Goal: Information Seeking & Learning: Learn about a topic

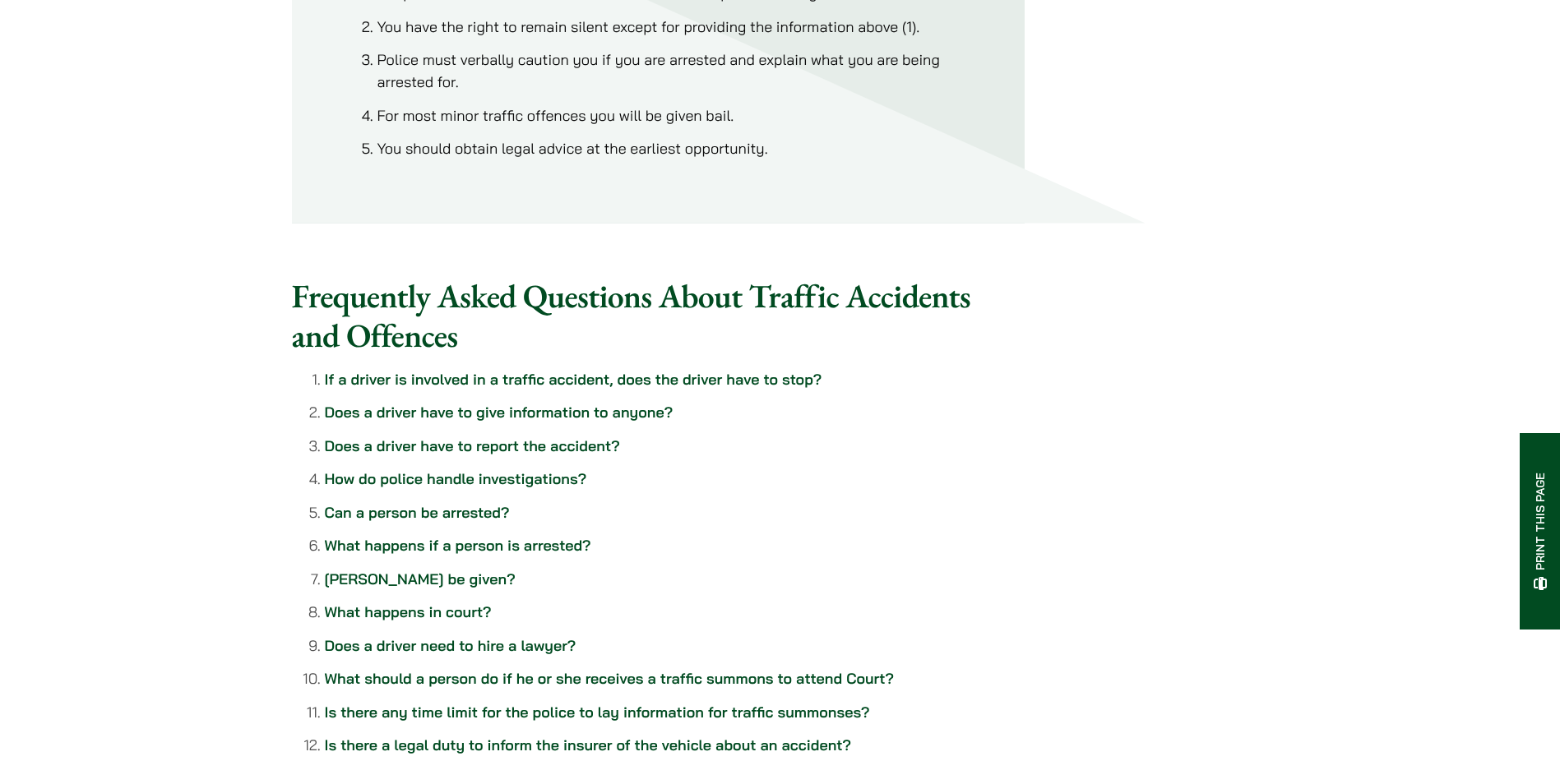
scroll to position [1397, 0]
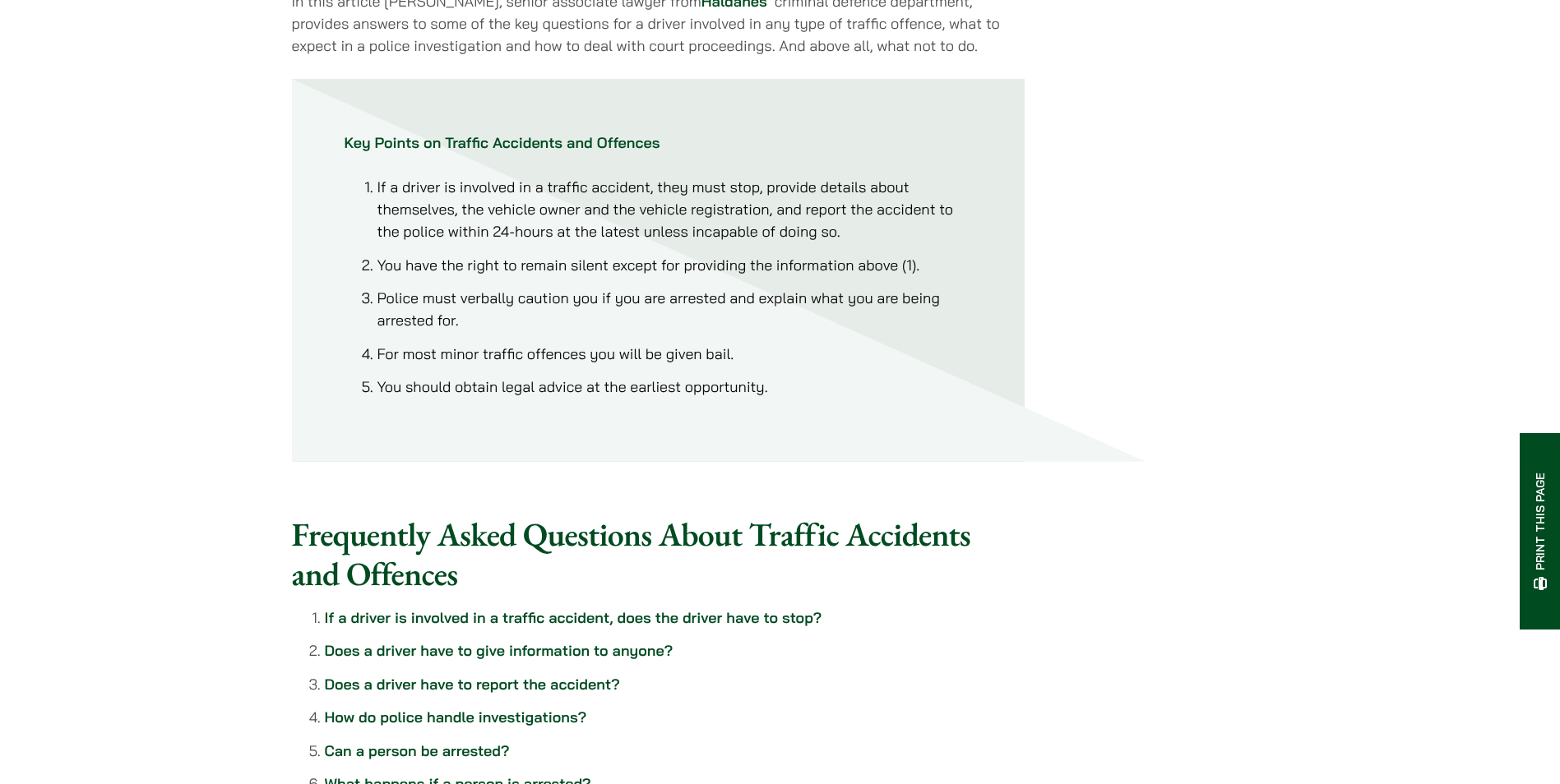
scroll to position [1068, 0]
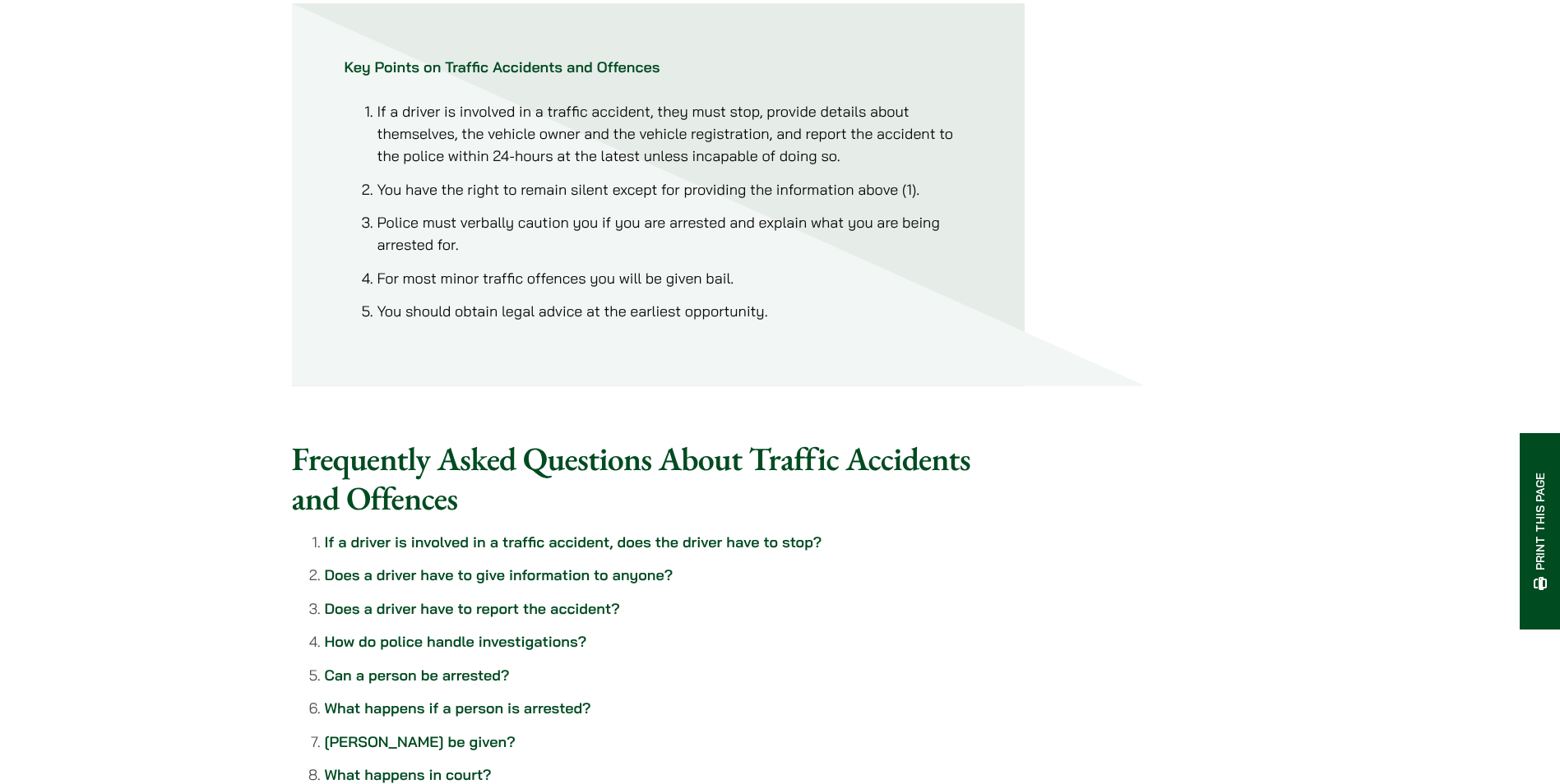
click at [345, 67] on strong "Key Points on Traffic Accidents and Offences" at bounding box center [502, 67] width 316 height 19
click at [344, 65] on strong "Key Points on Traffic Accidents and Offences" at bounding box center [502, 67] width 316 height 19
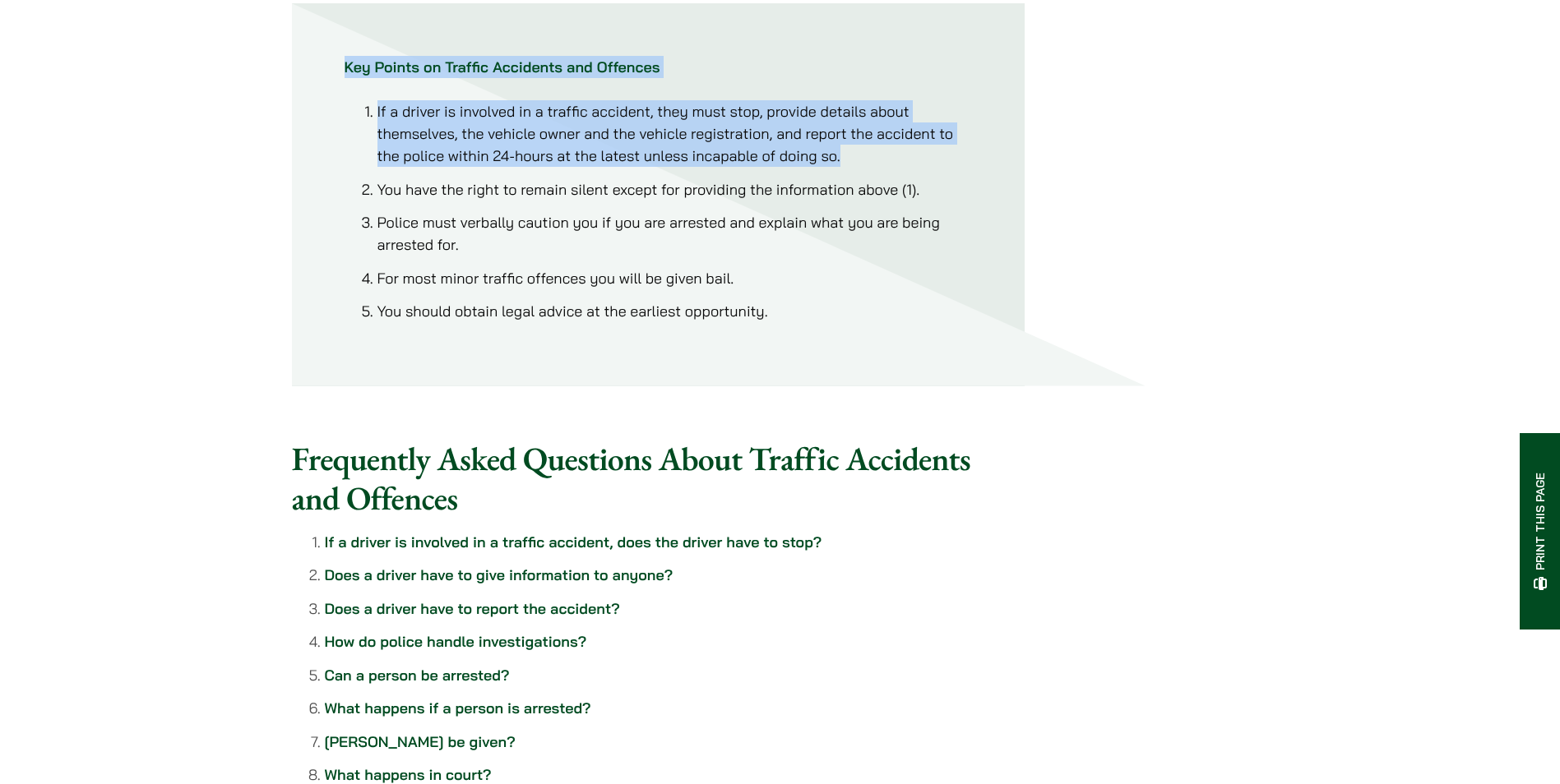
drag, startPoint x: 346, startPoint y: 66, endPoint x: 849, endPoint y: 154, distance: 510.6
click at [849, 154] on div "Key Points on Traffic Accidents and Offences If a driver is involved in a traff…" at bounding box center [657, 189] width 628 height 267
drag, startPoint x: 849, startPoint y: 154, endPoint x: 801, endPoint y: 138, distance: 50.6
copy div "Key Points on Traffic Accidents and Offences If a driver is involved in a traff…"
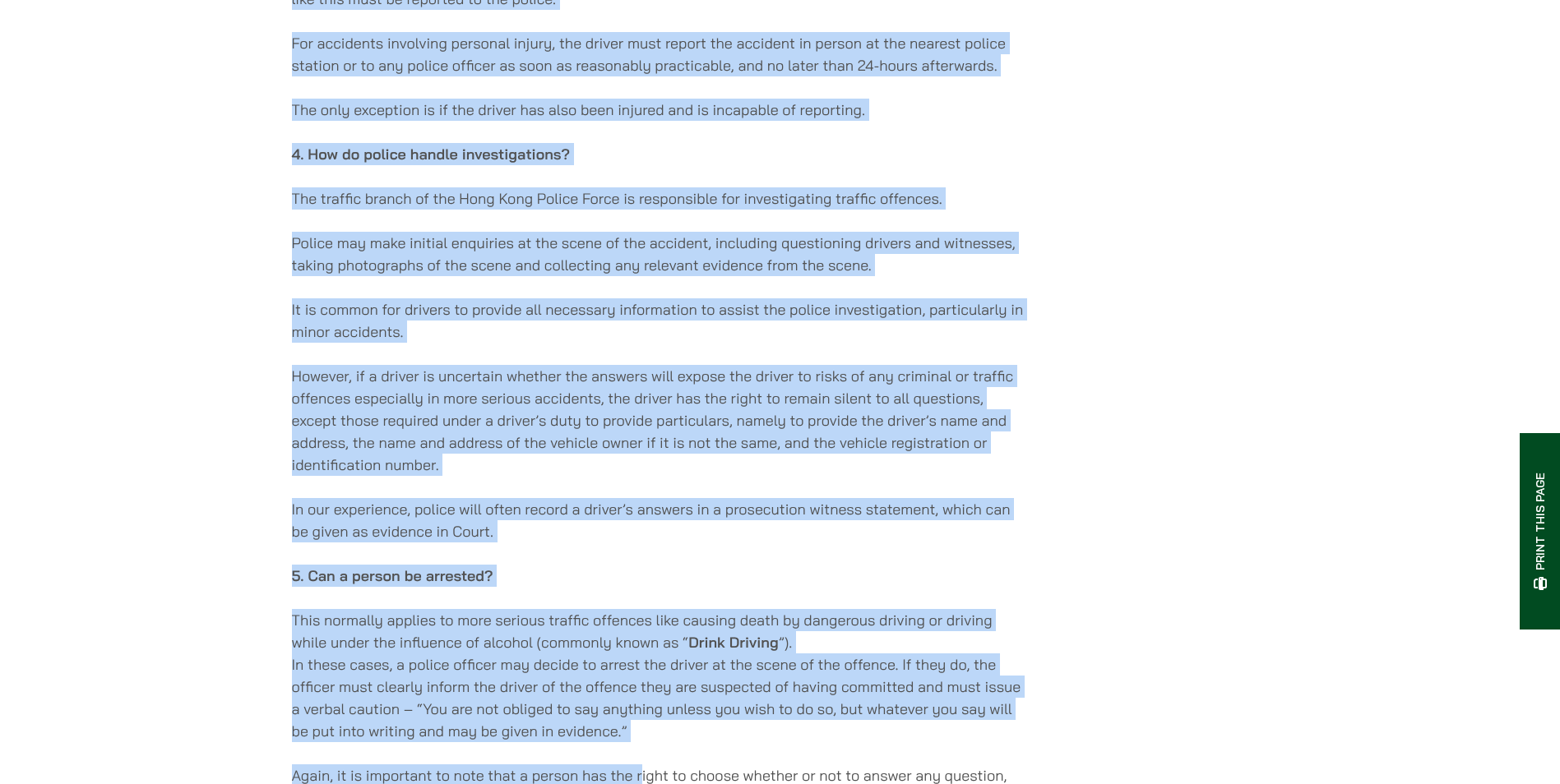
scroll to position [2696, 0]
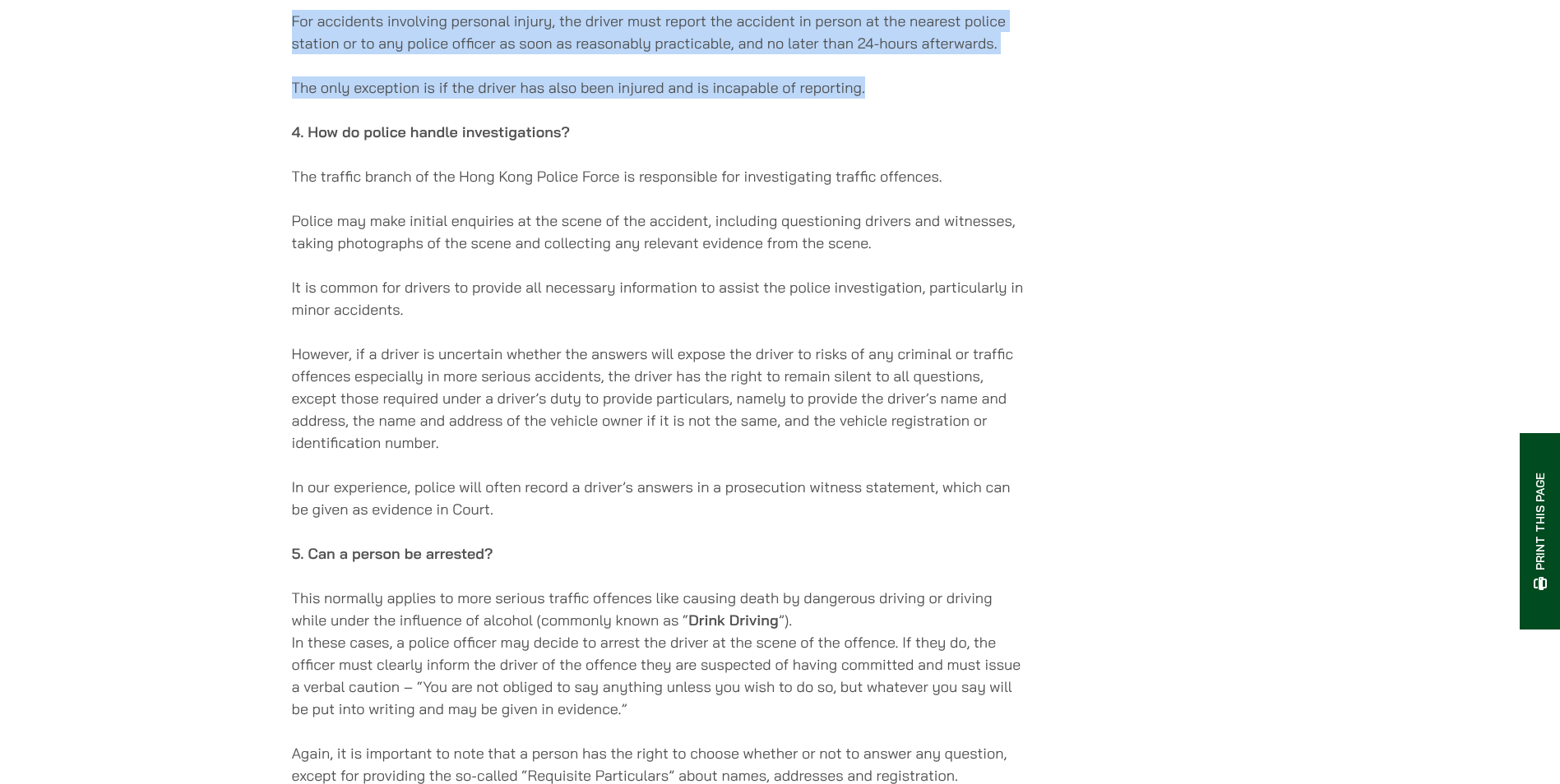
drag, startPoint x: 293, startPoint y: 323, endPoint x: 904, endPoint y: 95, distance: 652.2
click at [904, 95] on div "[DATE] If you drive any kind of vehicle in [GEOGRAPHIC_DATA], your odds of bein…" at bounding box center [658, 205] width 733 height 5129
drag, startPoint x: 904, startPoint y: 95, endPoint x: 861, endPoint y: 86, distance: 43.9
copy div "4. Lo i dolors am consecte ad e seddoei temporin, utla etd magnaa enim ad mini?…"
